Goal: Register for event/course: Sign up to attend an event or enroll in a course

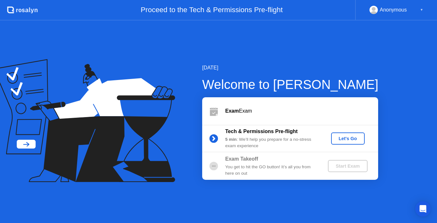
click at [347, 137] on div "Let's Go" at bounding box center [347, 138] width 28 height 5
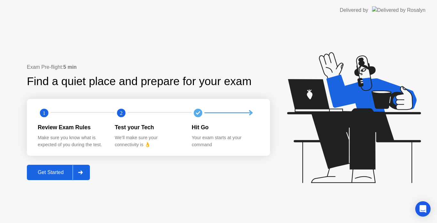
click at [63, 174] on div "Get Started" at bounding box center [51, 172] width 44 height 6
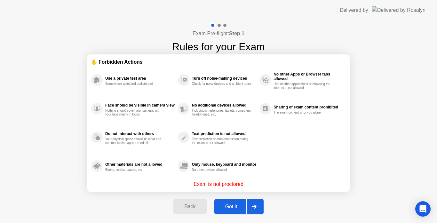
click at [233, 209] on div "Got it" at bounding box center [231, 207] width 30 height 6
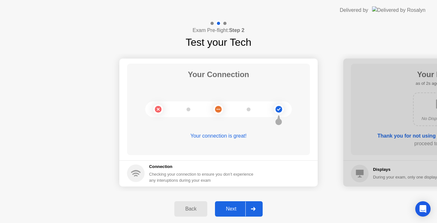
click at [232, 210] on div "Next" at bounding box center [231, 209] width 28 height 6
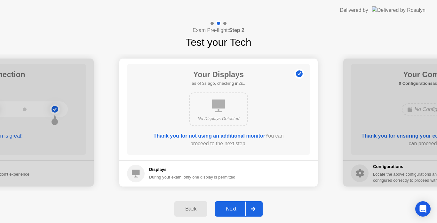
click at [232, 210] on div "Next" at bounding box center [231, 209] width 28 height 6
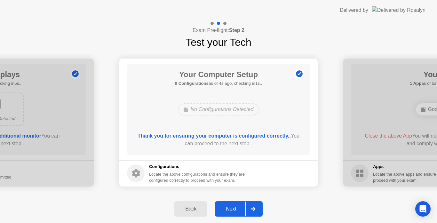
click at [232, 210] on div "Next" at bounding box center [231, 209] width 28 height 6
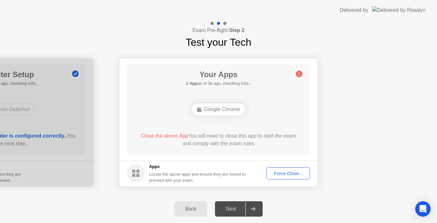
click at [283, 173] on div "Force Close..." at bounding box center [288, 173] width 39 height 5
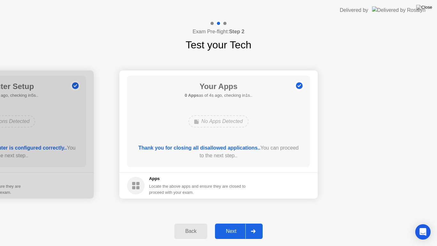
click at [233, 223] on div "Next" at bounding box center [231, 231] width 28 height 6
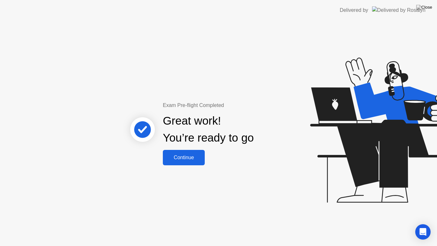
click at [194, 157] on div "Continue" at bounding box center [184, 157] width 38 height 6
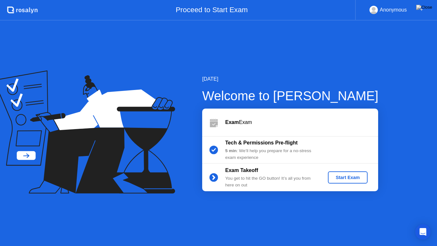
click at [349, 179] on div "Start Exam" at bounding box center [347, 177] width 34 height 5
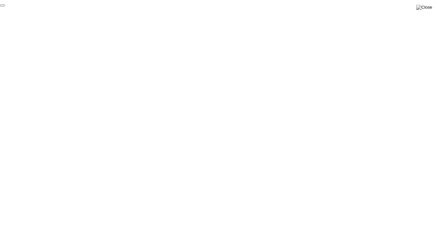
click at [5, 6] on button "End Proctoring Session" at bounding box center [2, 5] width 5 height 2
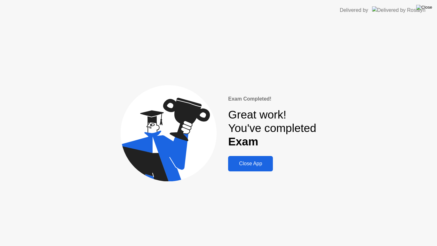
click at [427, 10] on img at bounding box center [424, 7] width 16 height 5
click at [262, 164] on div "Close App" at bounding box center [250, 164] width 41 height 6
